Goal: Task Accomplishment & Management: Manage account settings

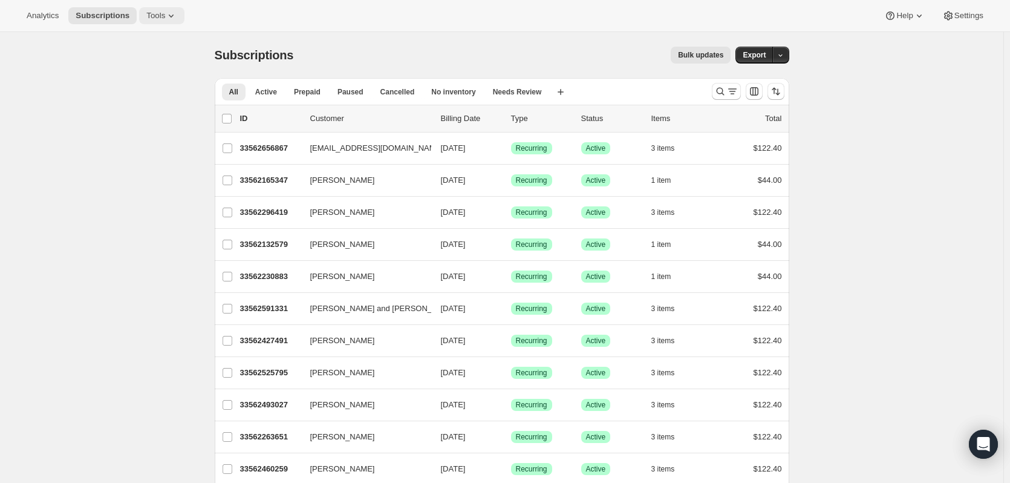
click at [171, 21] on icon at bounding box center [171, 16] width 12 height 12
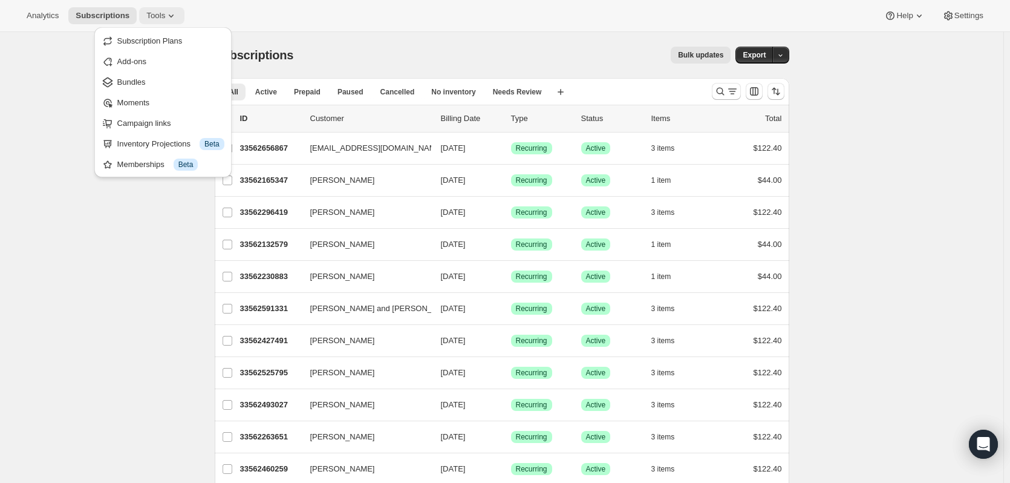
click at [175, 18] on icon at bounding box center [171, 16] width 12 height 12
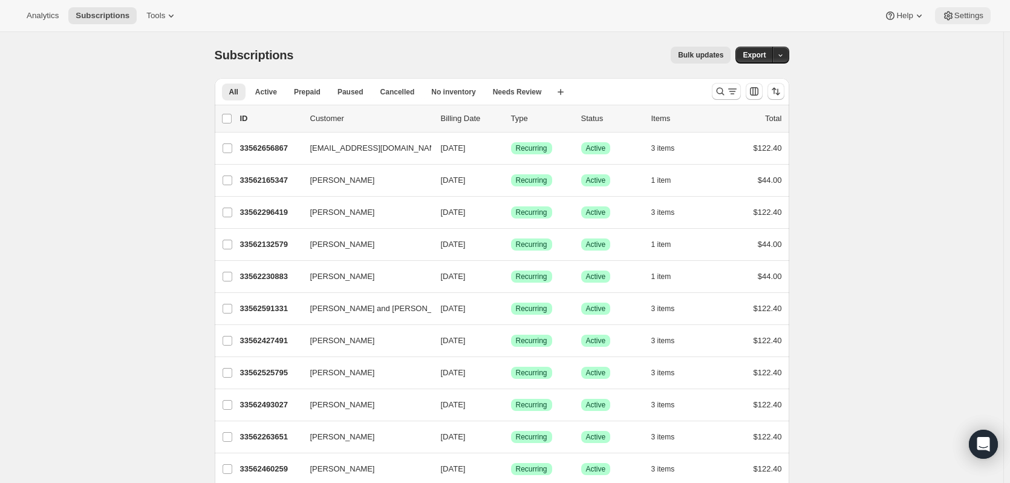
click at [953, 10] on button "Settings" at bounding box center [963, 15] width 56 height 17
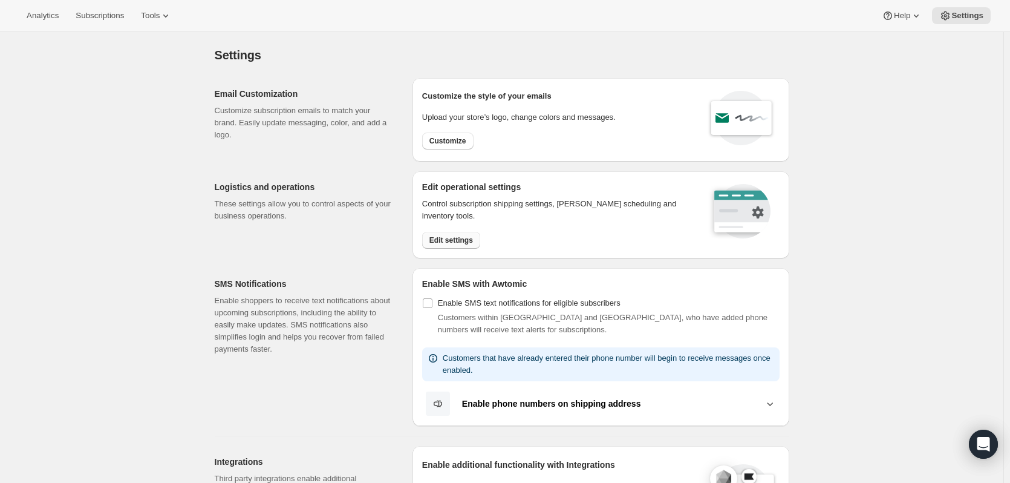
click at [461, 236] on span "Edit settings" at bounding box center [451, 240] width 44 height 10
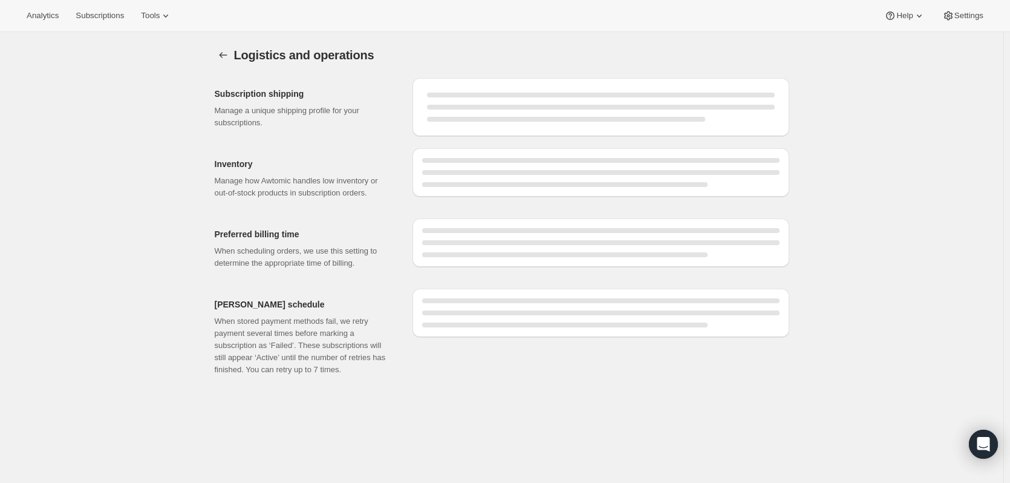
select select "DAY"
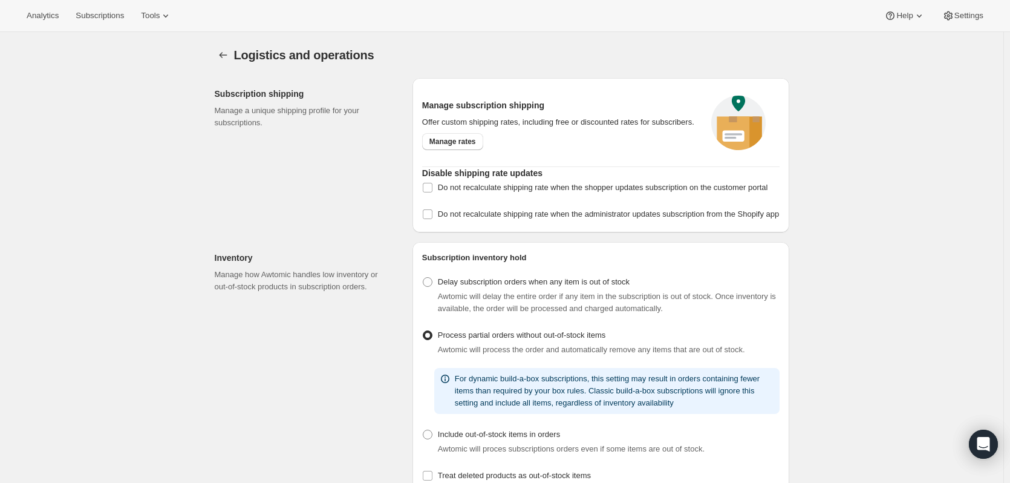
click at [212, 56] on div "Logistics and operations. This page is ready Logistics and operations Subscript…" at bounding box center [502, 479] width 604 height 894
click at [229, 53] on icon "Settings" at bounding box center [223, 55] width 12 height 12
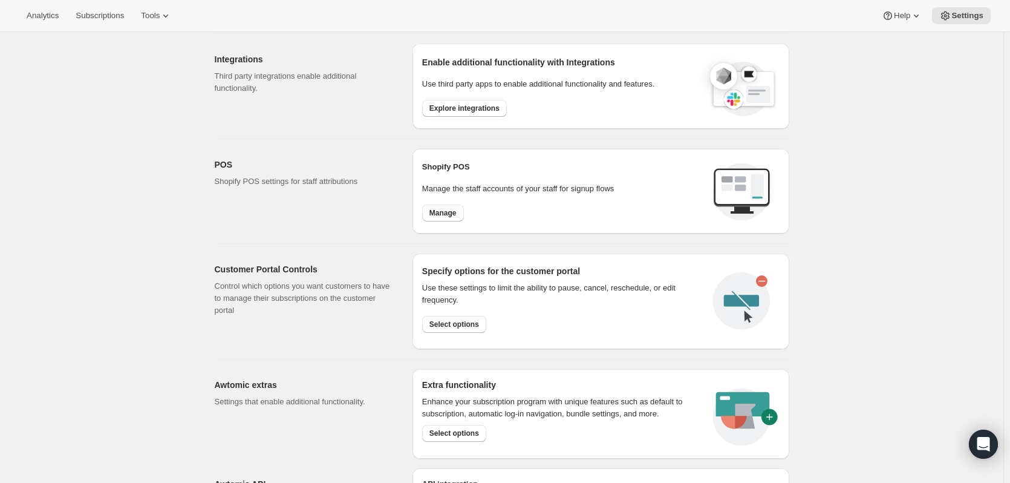
scroll to position [423, 0]
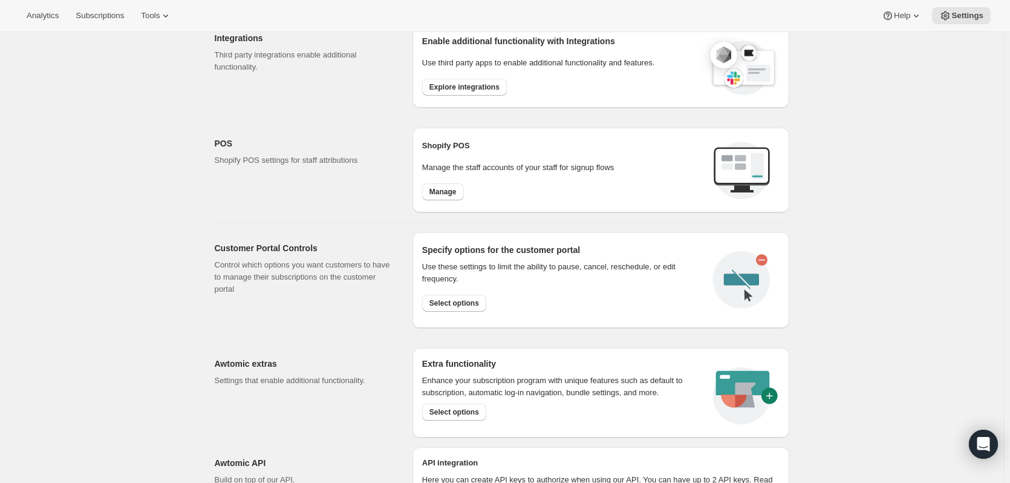
click at [824, 305] on div "Settings. This page is ready Settings Email Customization Customize subscriptio…" at bounding box center [501, 90] width 1003 height 962
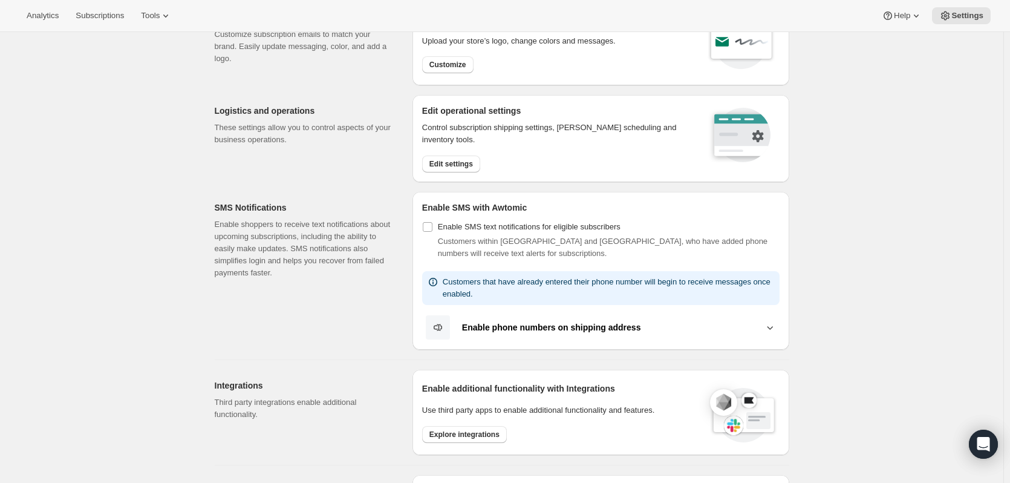
scroll to position [0, 0]
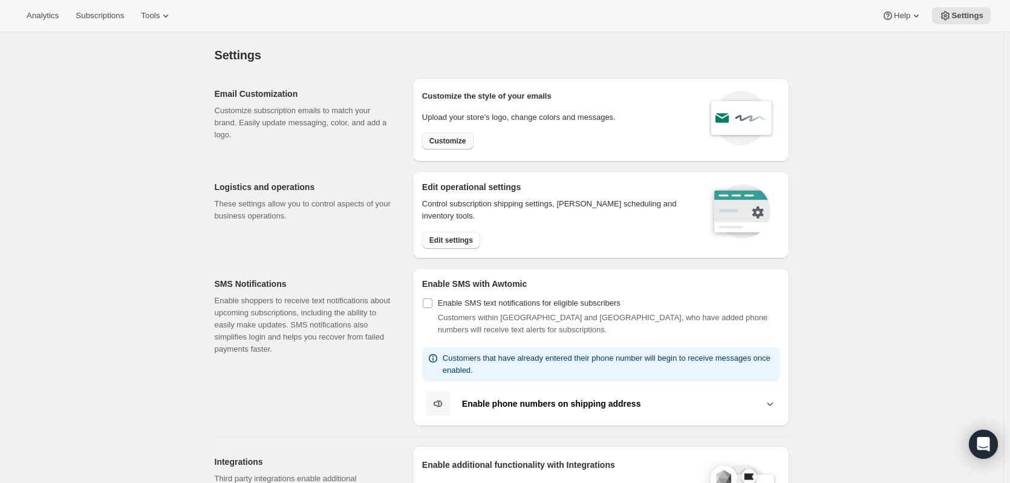
click at [445, 145] on span "Customize" at bounding box center [447, 141] width 37 height 10
select select "subscriptionMessage"
select select "5"
select select "15"
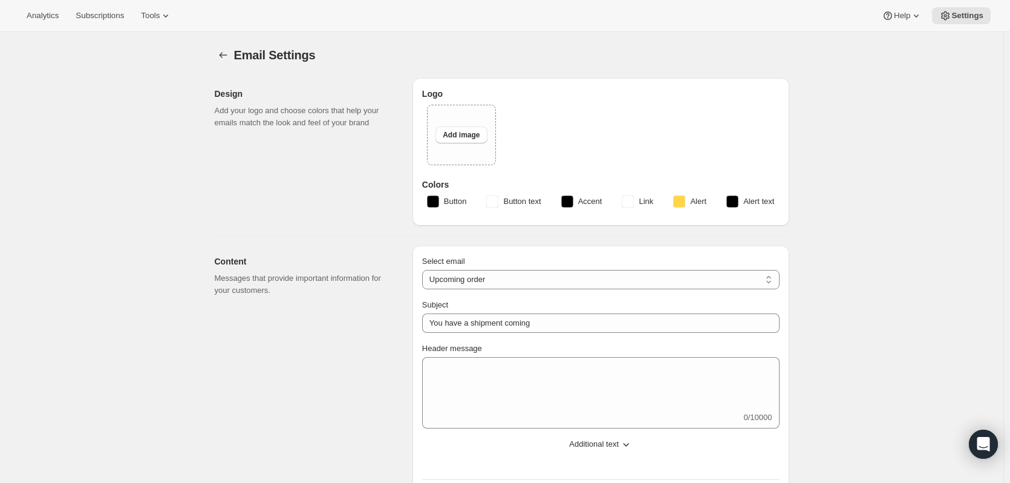
type input "Your next Clif Family Winery shipment is coming soon!"
type textarea "Your next shipment is processing soon!"
select select "7"
select select "10"
type input "Clif Family Winery"
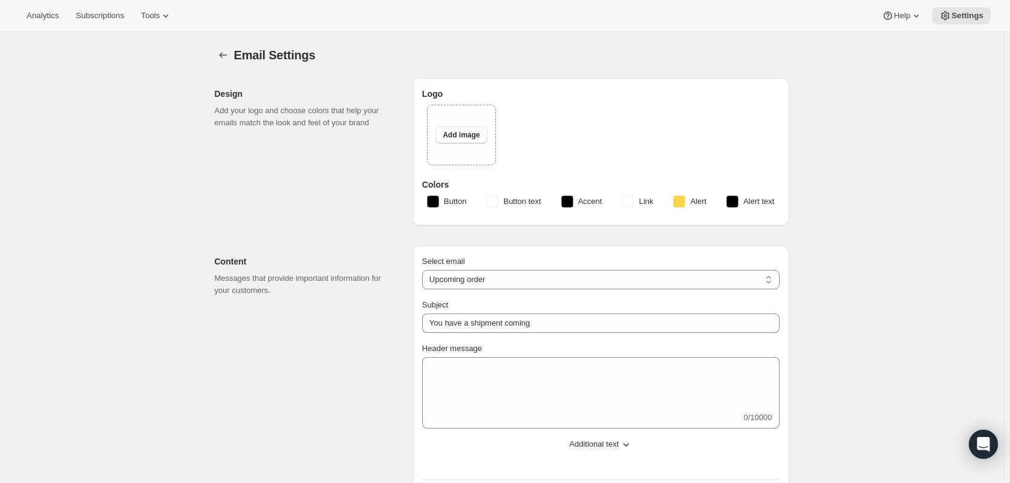
checkbox input "false"
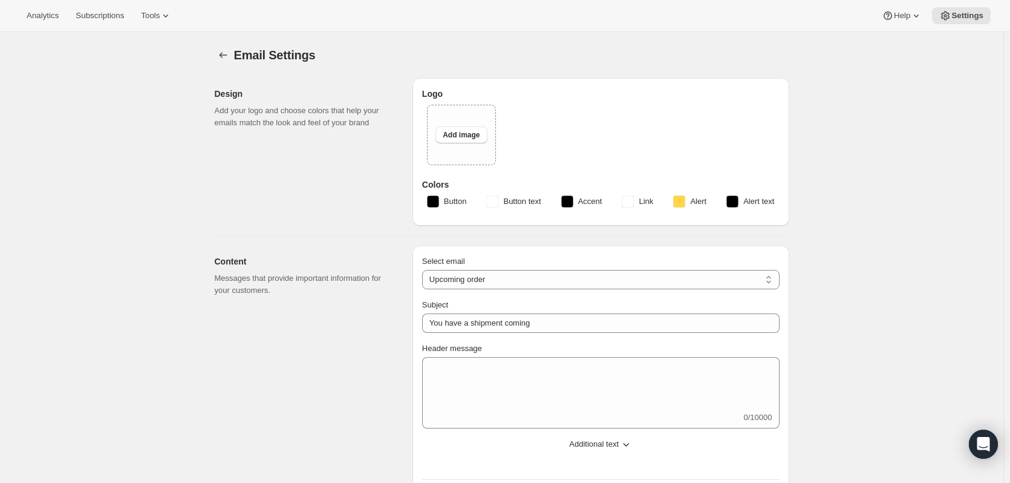
checkbox input "false"
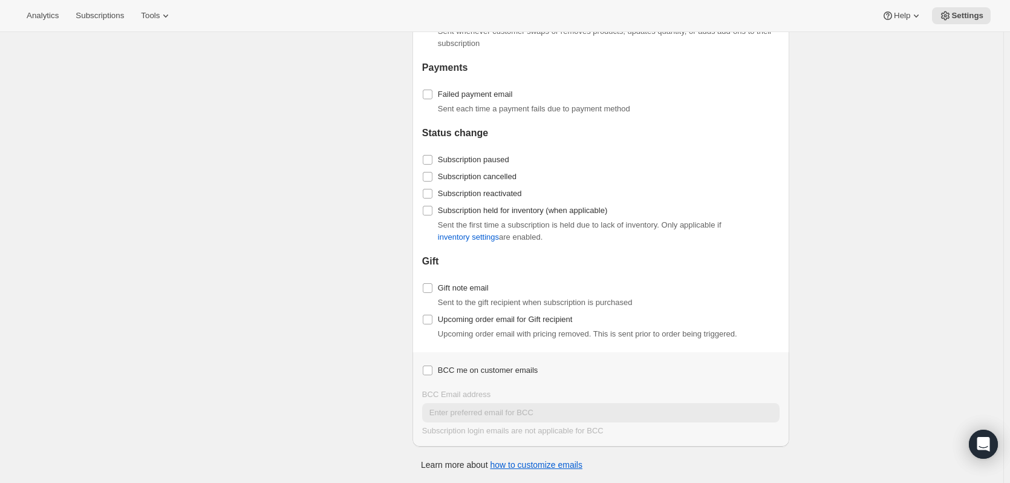
scroll to position [1365, 0]
click at [299, 227] on div "Enable/Disable Emails Control which emails to send customers. Note that these s…" at bounding box center [309, 171] width 188 height 552
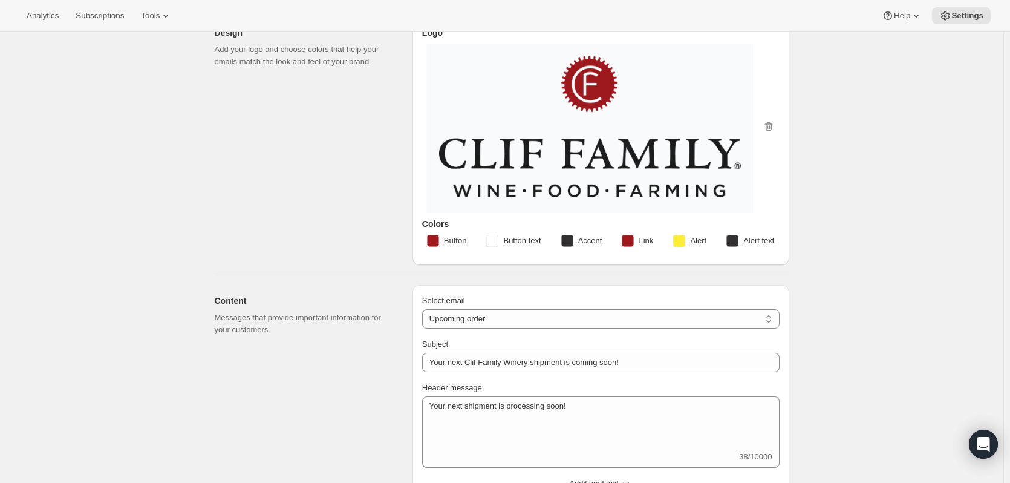
scroll to position [181, 0]
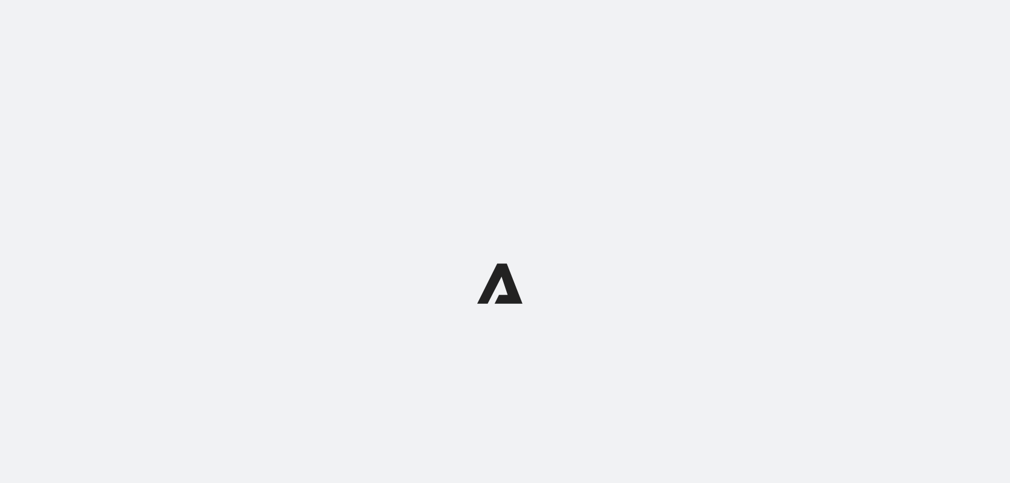
select select "subscriptionMessage"
select select "5"
select select "15"
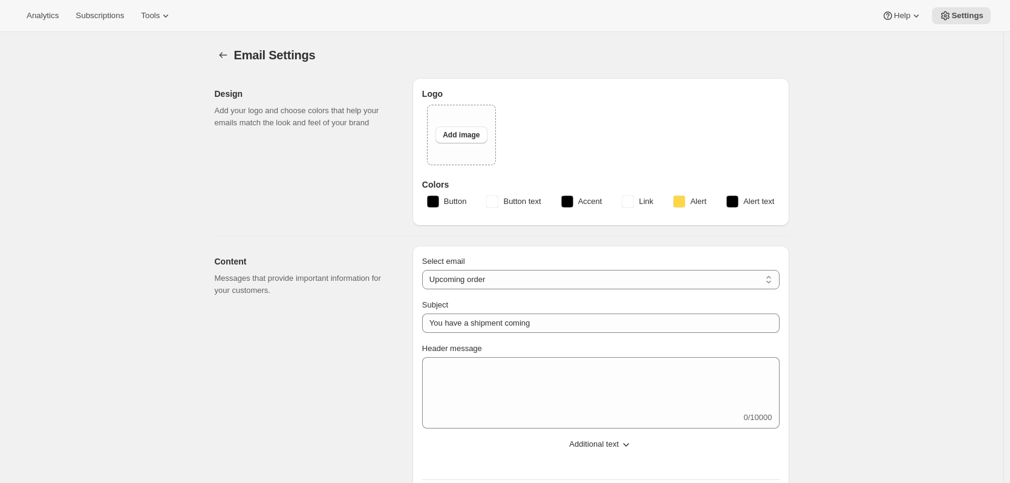
type input "Your next Clif Family Winery shipment is coming soon!"
type textarea "Your next shipment is processing soon!"
select select "7"
select select "10"
type input "Clif Family Winery"
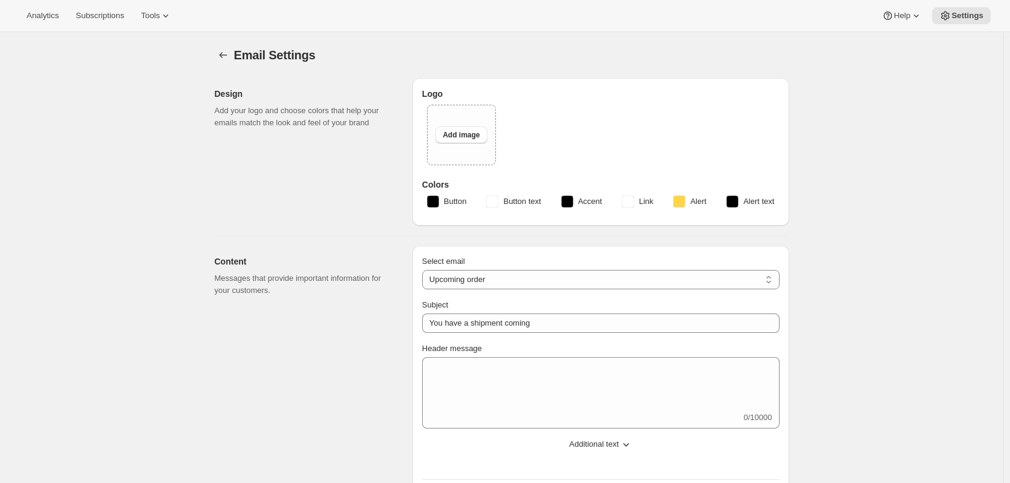
checkbox input "false"
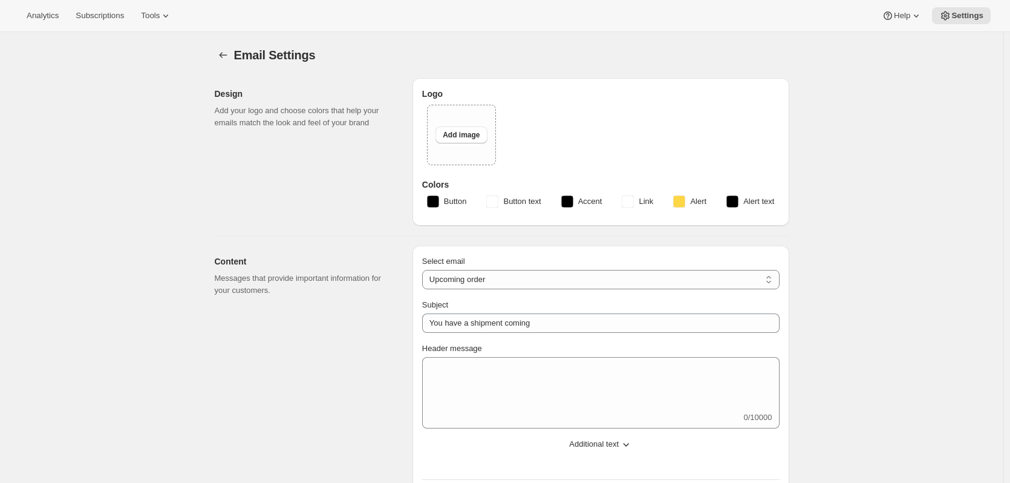
checkbox input "false"
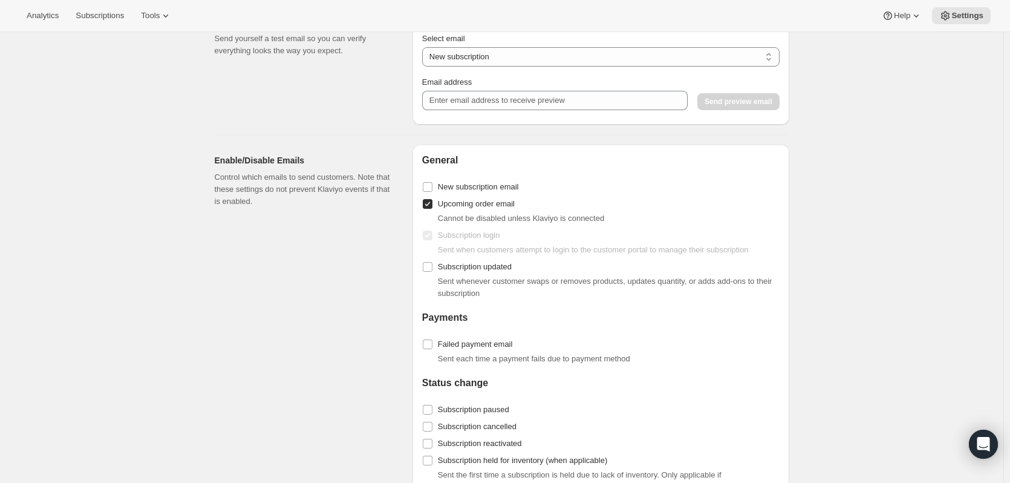
scroll to position [1063, 0]
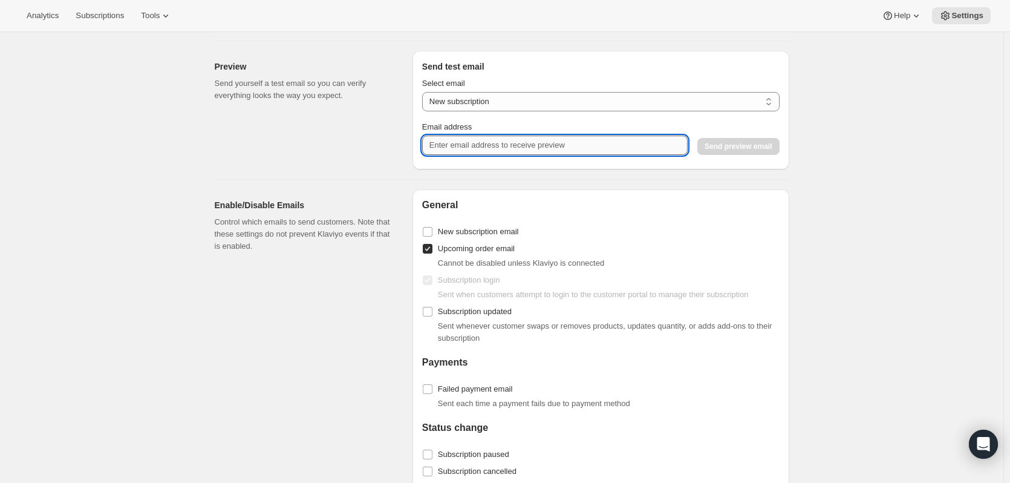
click at [451, 151] on input "Email address" at bounding box center [554, 144] width 265 height 19
type input "gcoyne@cliffamily.com"
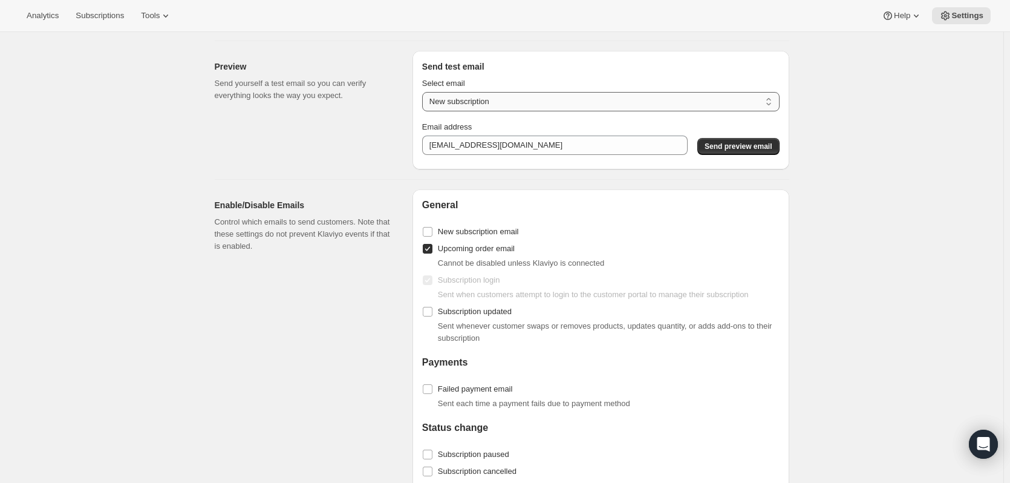
drag, startPoint x: 449, startPoint y: 101, endPoint x: 457, endPoint y: 108, distance: 10.8
click at [452, 103] on select "New subscription Upcoming order Payment failure Delayed subscription Updated su…" at bounding box center [600, 101] width 357 height 19
select select "upcoming-subscription"
click at [425, 99] on select "New subscription Upcoming order Payment failure Delayed subscription Updated su…" at bounding box center [600, 101] width 357 height 19
click at [709, 149] on button "Send preview email" at bounding box center [738, 146] width 82 height 17
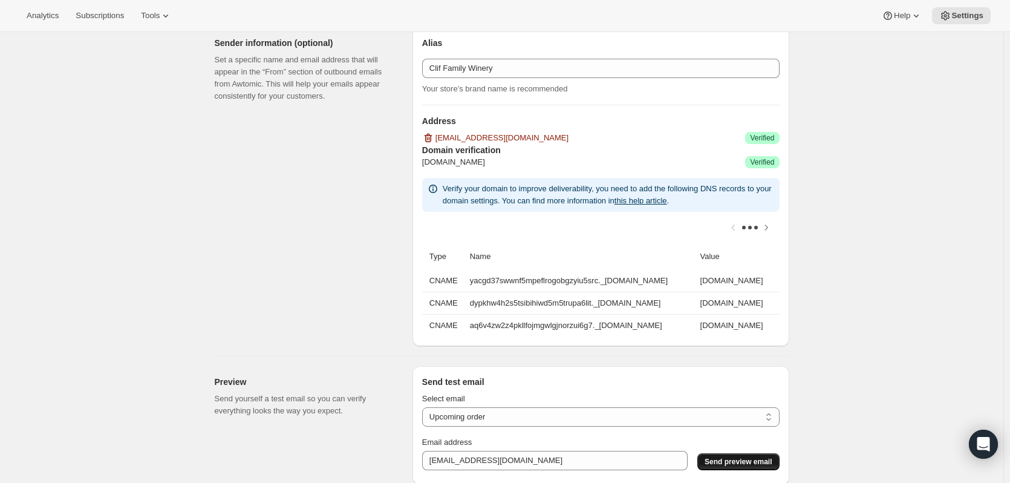
scroll to position [760, 0]
